Goal: Task Accomplishment & Management: Complete application form

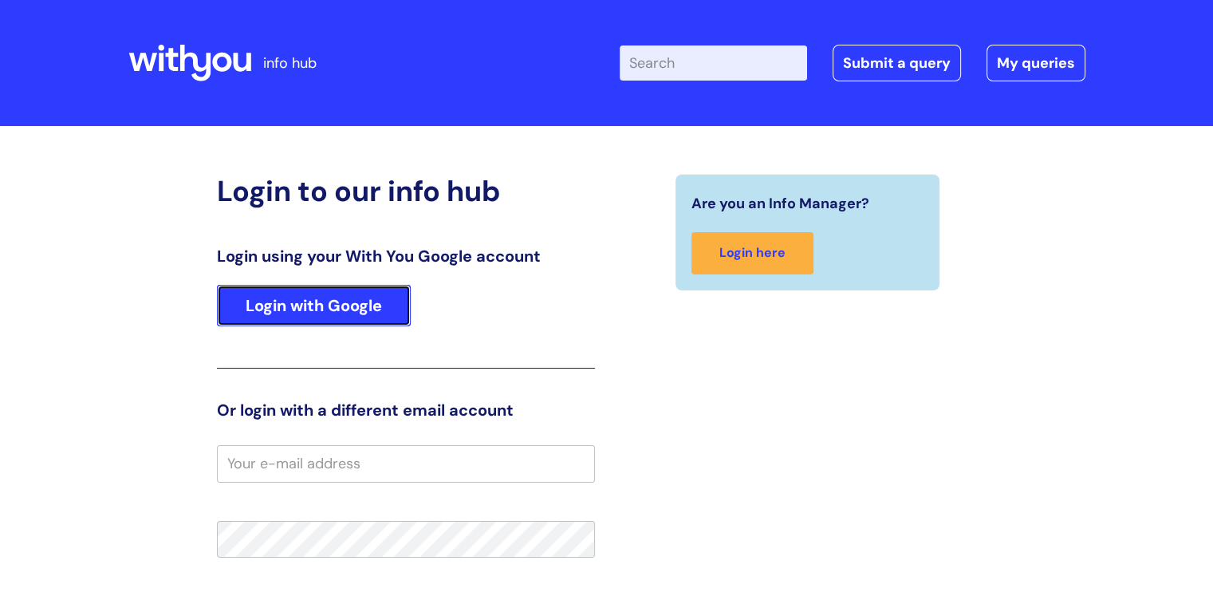
click at [303, 320] on link "Login with Google" at bounding box center [314, 305] width 194 height 41
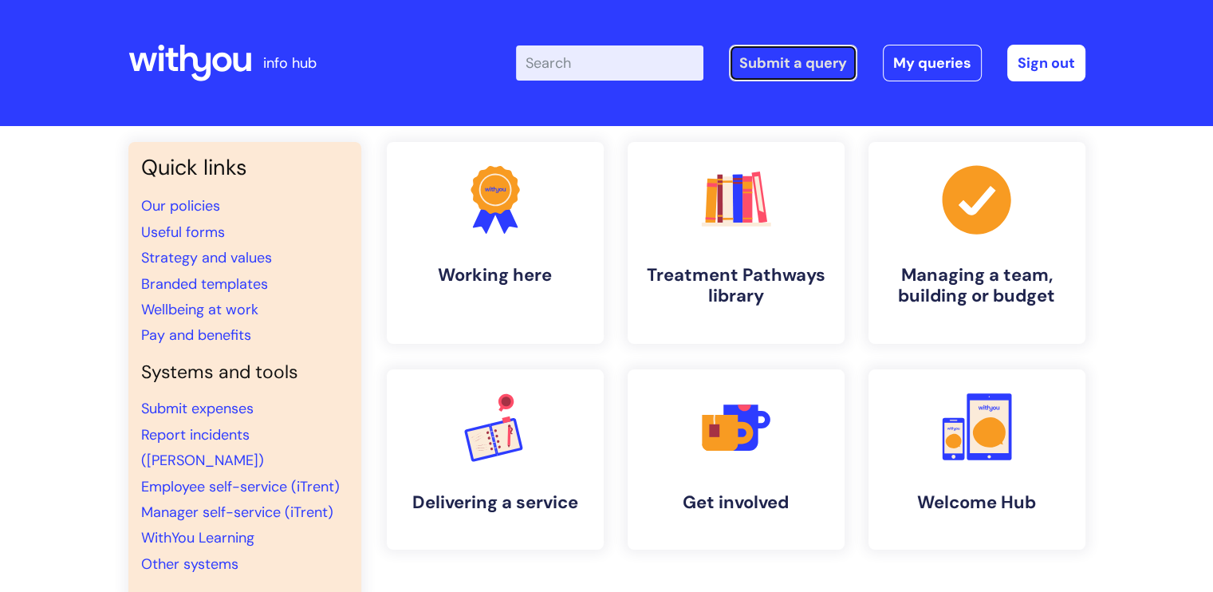
click at [762, 50] on link "Submit a query" at bounding box center [793, 63] width 128 height 37
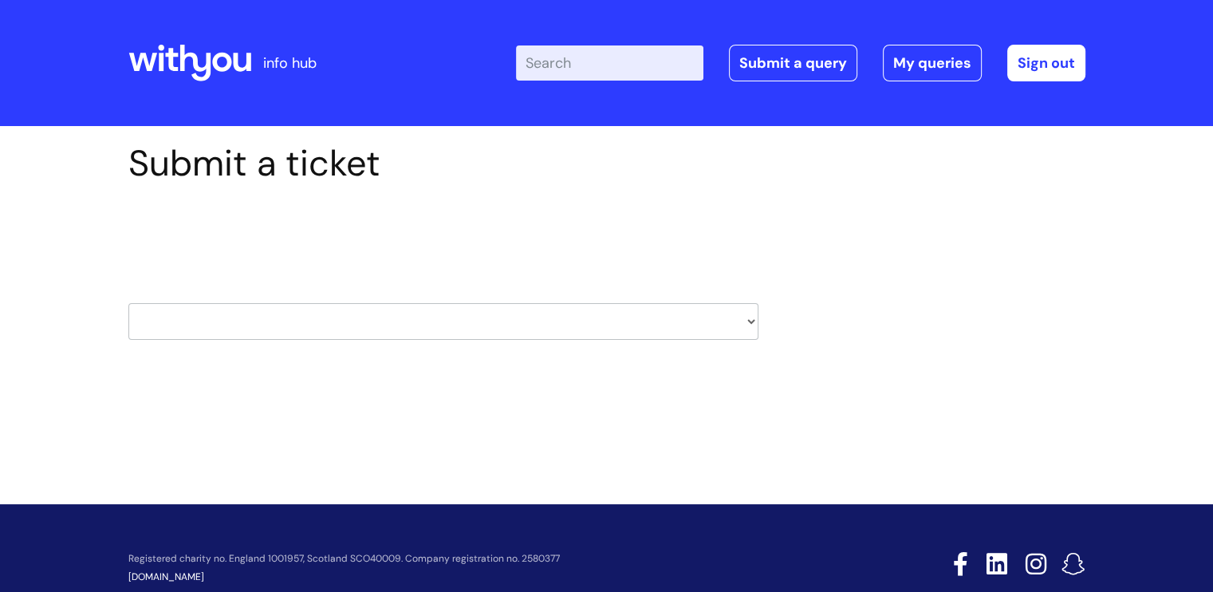
click at [177, 308] on select "HR / People IT and Support Clinical Drug Alerts Finance Accounts Data Support T…" at bounding box center [443, 321] width 630 height 37
select select "it_and_support"
click at [128, 303] on select "HR / People IT and Support Clinical Drug Alerts Finance Accounts Data Support T…" at bounding box center [443, 321] width 630 height 37
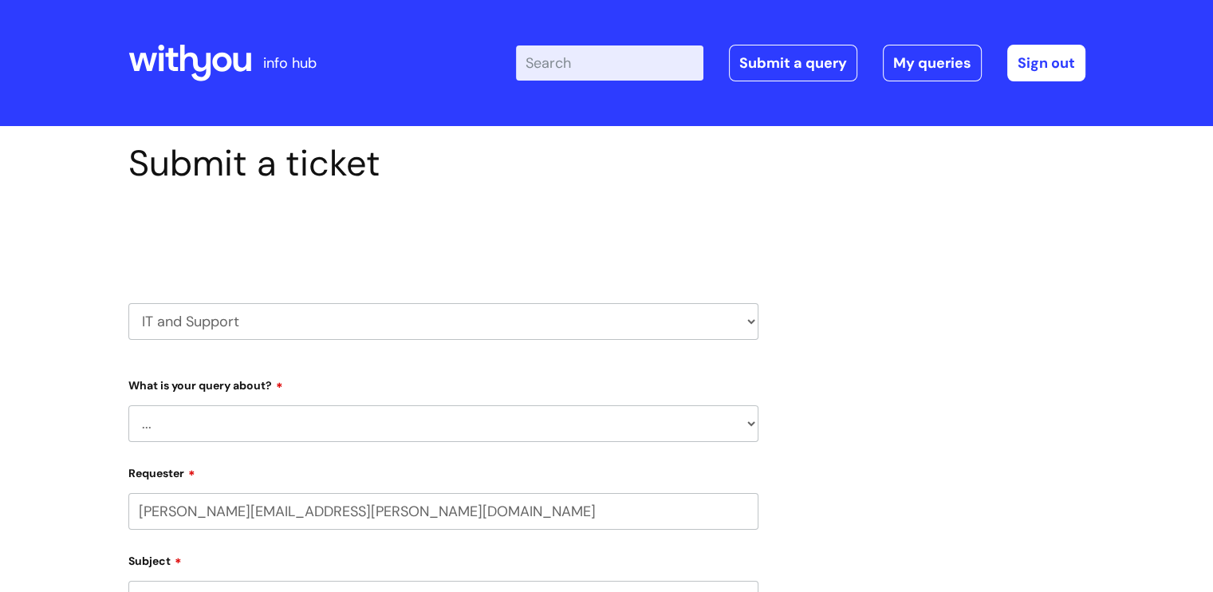
select select "80004418364"
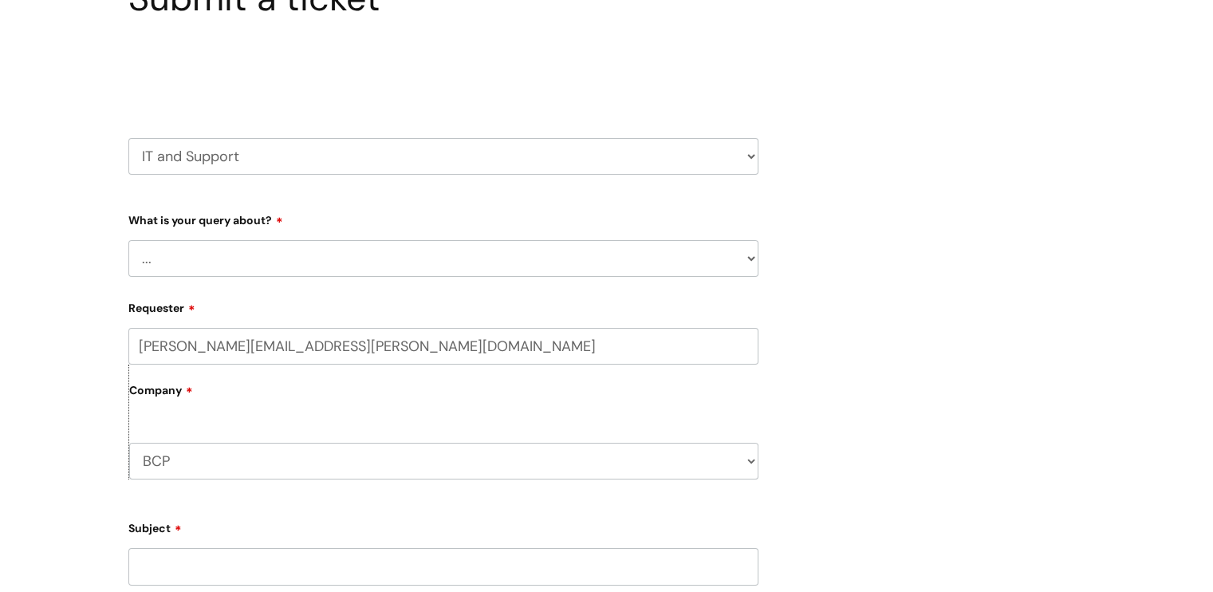
scroll to position [182, 0]
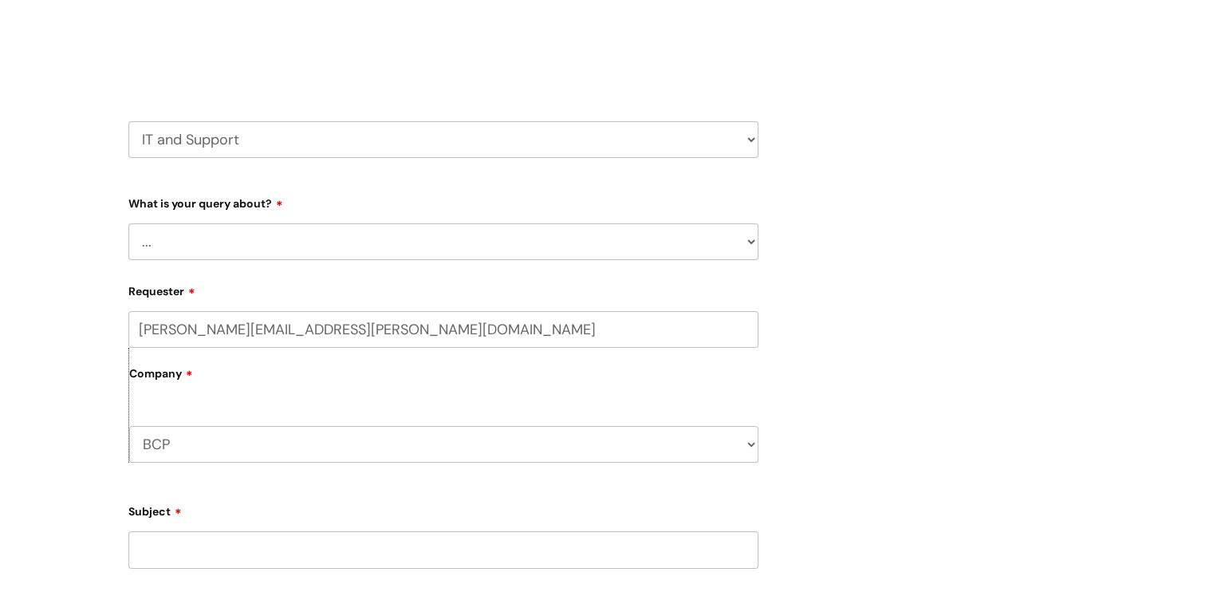
click at [248, 232] on select "... Mobile Phone Reset & MFA Accounts, Starters and Leavers IT Hardware issue I…" at bounding box center [443, 241] width 630 height 37
select select "IT Hardware issue"
click at [128, 223] on select "... Mobile Phone Reset & MFA Accounts, Starters and Leavers IT Hardware issue I…" at bounding box center [443, 241] width 630 height 37
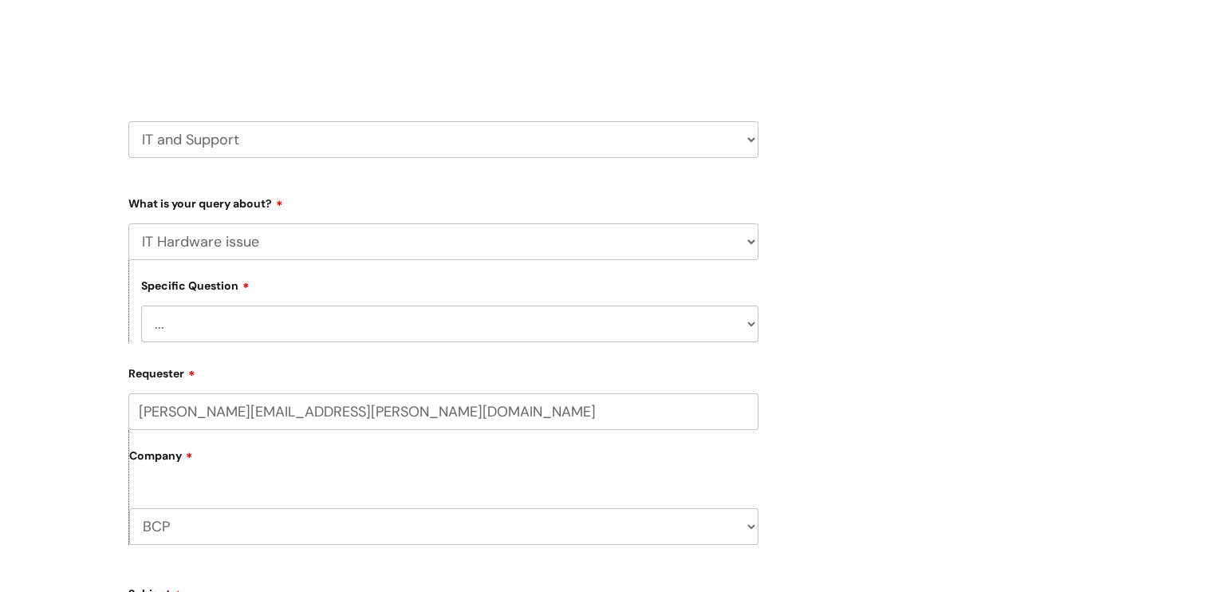
click at [240, 333] on select "... I need a new or replacement ... I’m waiting for new or replacement hardware…" at bounding box center [449, 323] width 617 height 37
select select "I’m waiting for new or replacement hardware"
click at [141, 305] on select "... I need a new or replacement ... I’m waiting for new or replacement hardware…" at bounding box center [449, 323] width 617 height 37
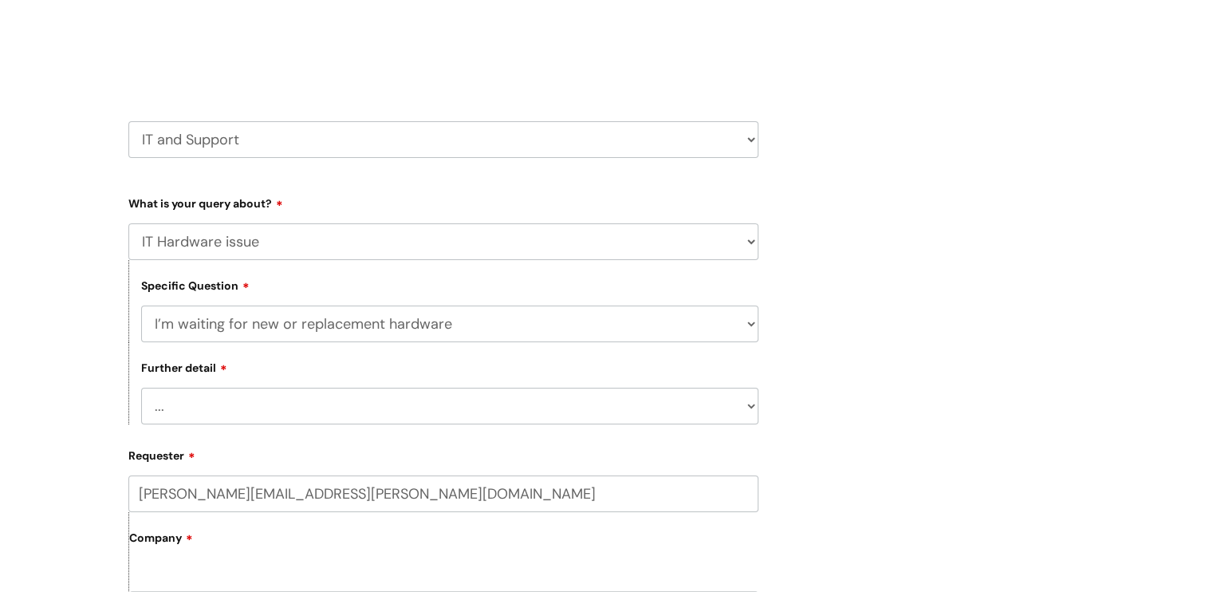
drag, startPoint x: 258, startPoint y: 401, endPoint x: 246, endPoint y: 403, distance: 13.0
click at [246, 403] on select "... I’ve got a new starter - where is their equipment? Incorrect equipment has …" at bounding box center [449, 406] width 617 height 37
select select "I’ve got a new starter - where is their equipment?"
click at [141, 388] on select "... I’ve got a new starter - where is their equipment? Incorrect equipment has …" at bounding box center [449, 406] width 617 height 37
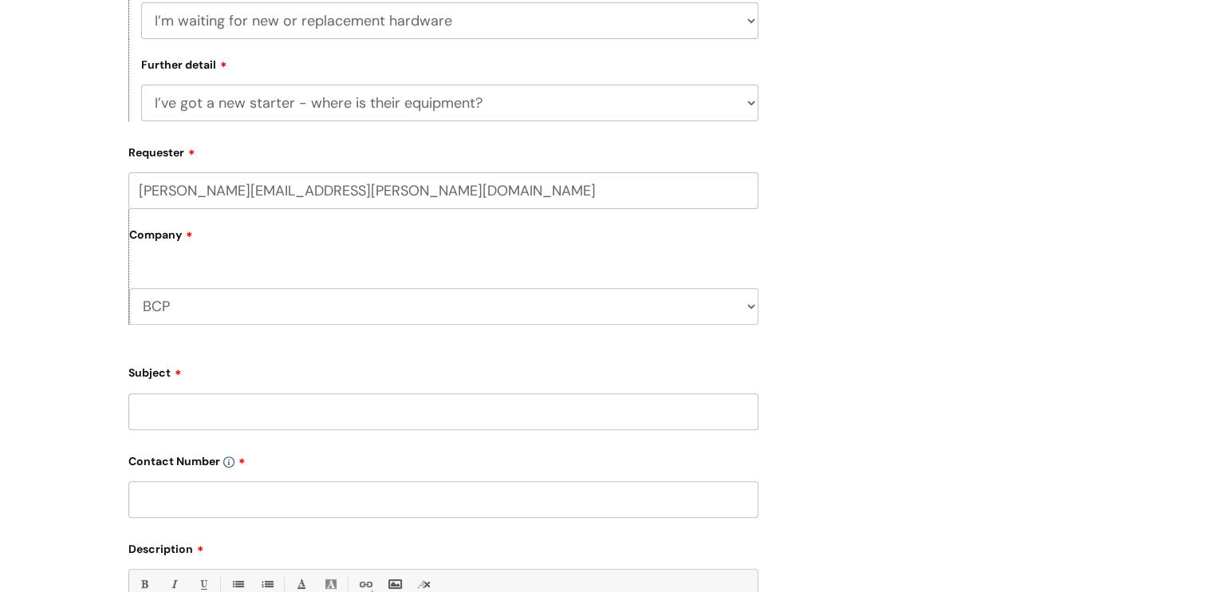
scroll to position [485, 0]
click at [293, 415] on input "Subject" at bounding box center [443, 411] width 630 height 37
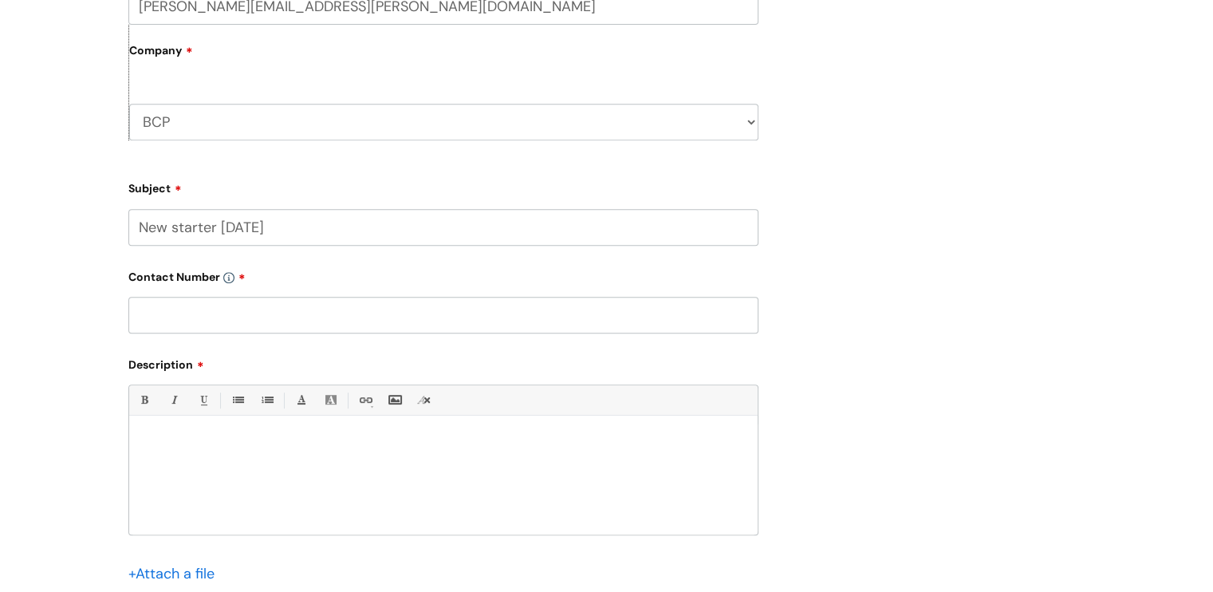
scroll to position [679, 0]
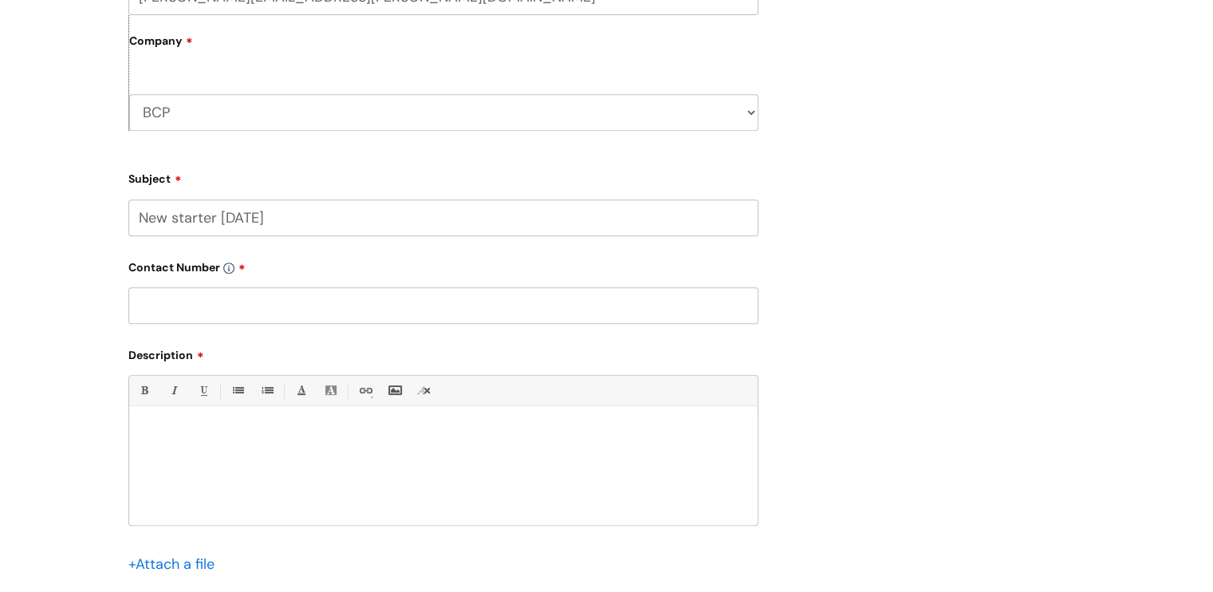
type input "New starter 22/09/2025"
click at [317, 299] on input "text" at bounding box center [443, 305] width 630 height 37
type input "07812703048"
click at [271, 451] on div at bounding box center [443, 470] width 628 height 110
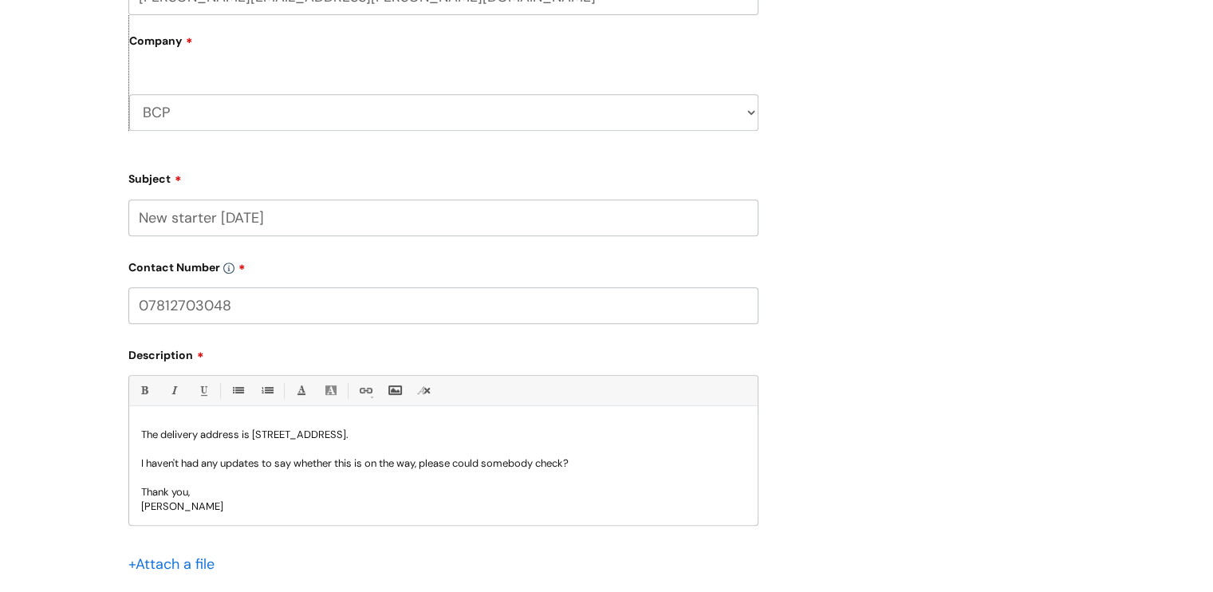
scroll to position [70, 0]
drag, startPoint x: 294, startPoint y: 324, endPoint x: 325, endPoint y: 143, distance: 183.6
click at [325, 143] on form "Type Of Request ... Accounts (Finance) Alerts! (For clinical team) Data Protect…" at bounding box center [443, 172] width 630 height 958
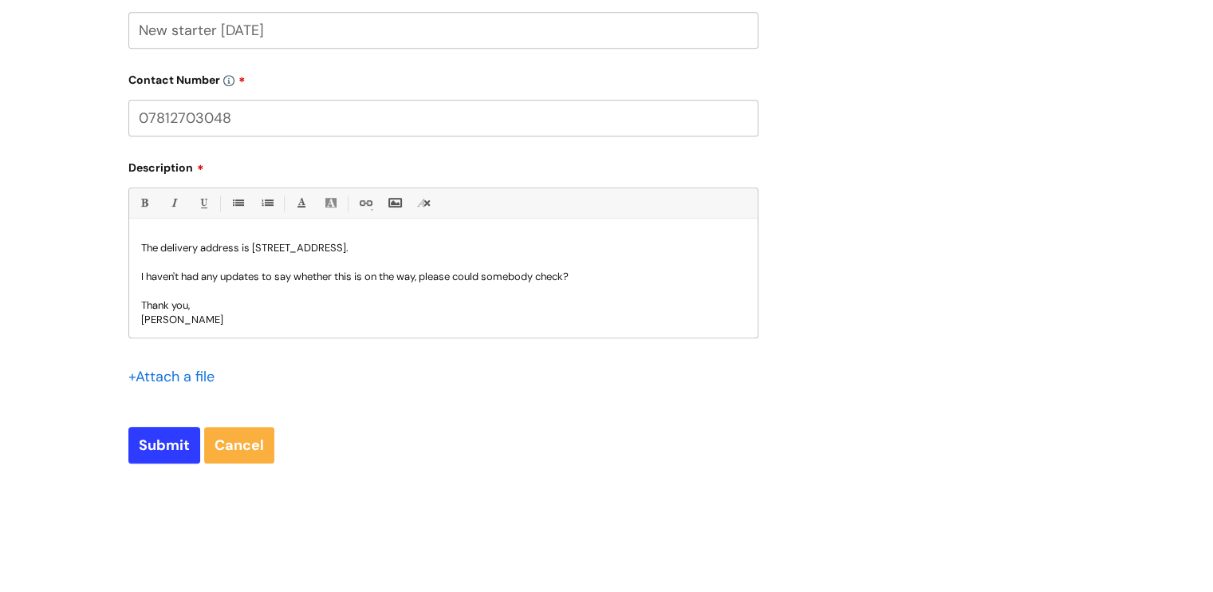
scroll to position [1006, 0]
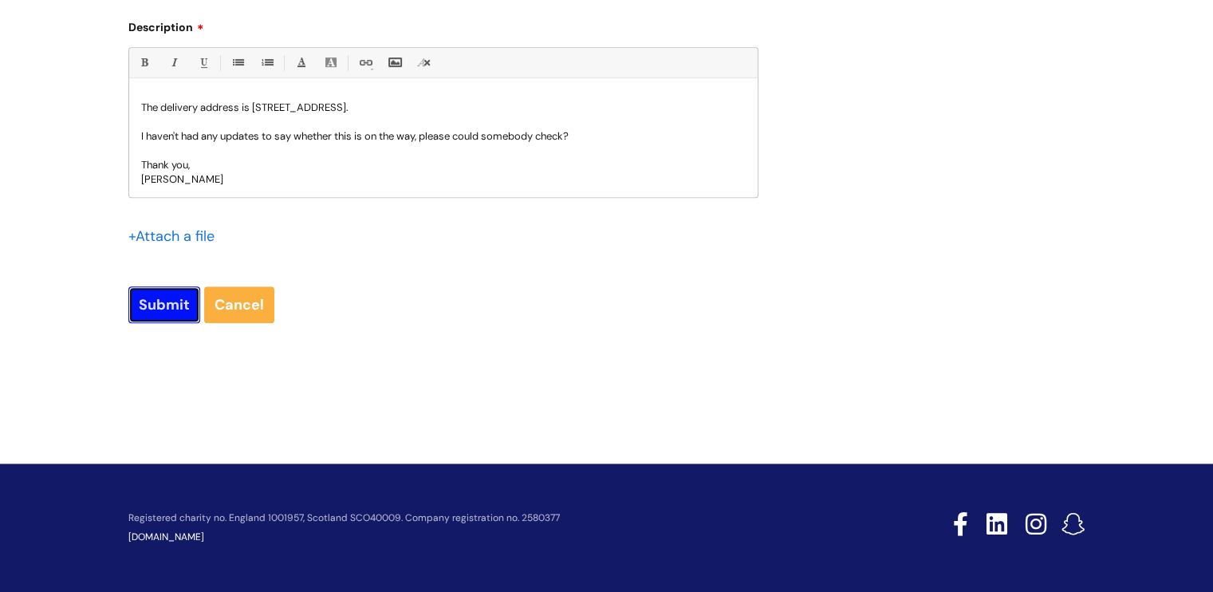
click at [178, 310] on input "Submit" at bounding box center [164, 304] width 72 height 37
type input "Please Wait..."
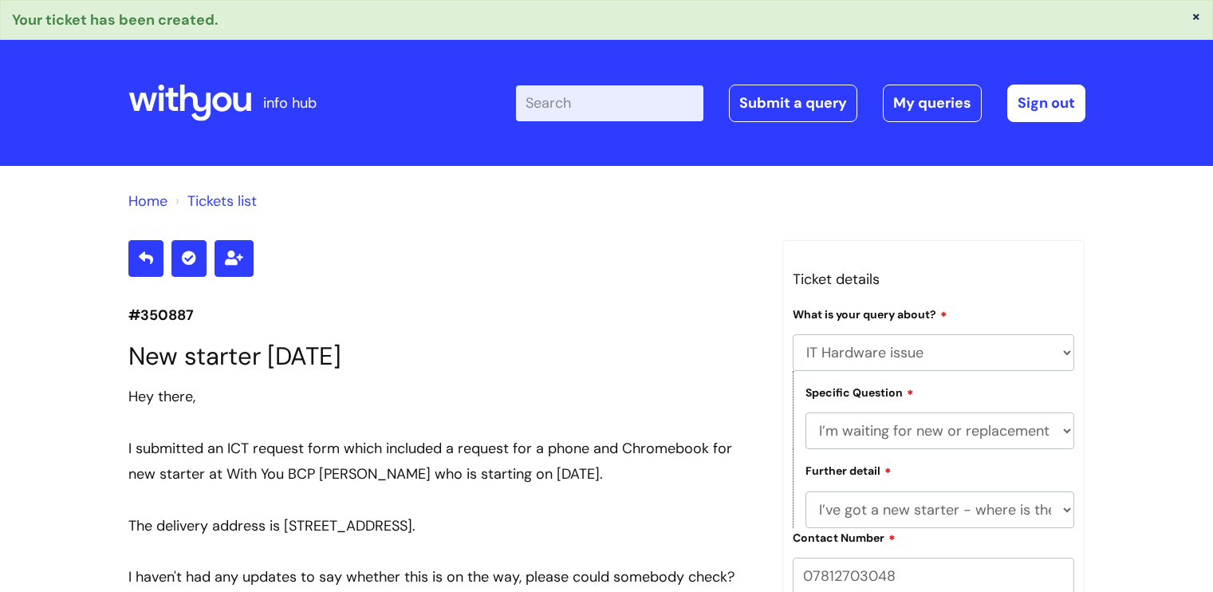
select select "IT Hardware issue"
select select "I’m waiting for new or replacement hardware"
select select "I’ve got a new starter - where is their equipment?"
